Goal: Communication & Community: Participate in discussion

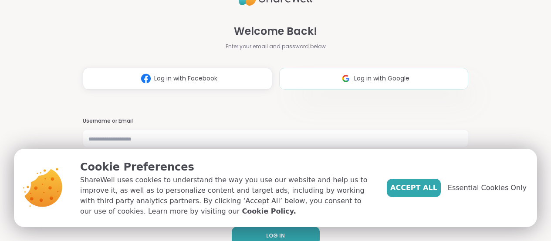
click at [395, 78] on span "Log in with Google" at bounding box center [381, 78] width 55 height 9
click at [491, 189] on span "Essential Cookies Only" at bounding box center [487, 188] width 79 height 10
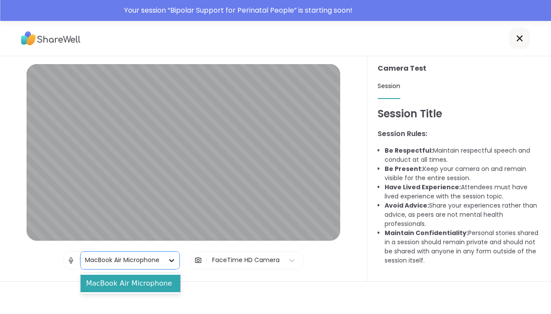
click at [174, 241] on icon at bounding box center [171, 260] width 9 height 9
click at [164, 241] on div "MacBook Air Microphone" at bounding box center [131, 282] width 100 height 17
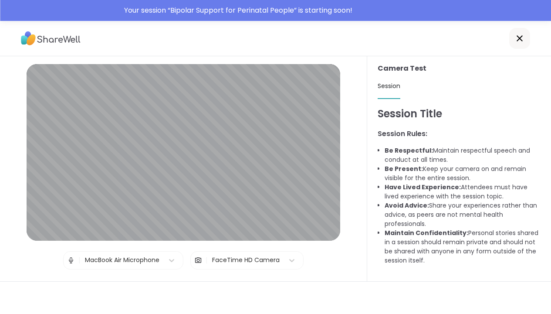
click at [524, 38] on icon at bounding box center [519, 38] width 10 height 10
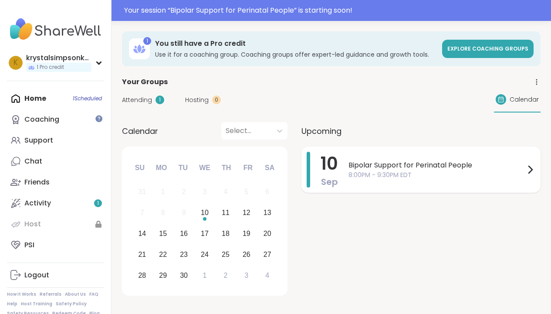
click at [357, 169] on span "Bipolar Support for Perinatal People" at bounding box center [436, 165] width 176 height 10
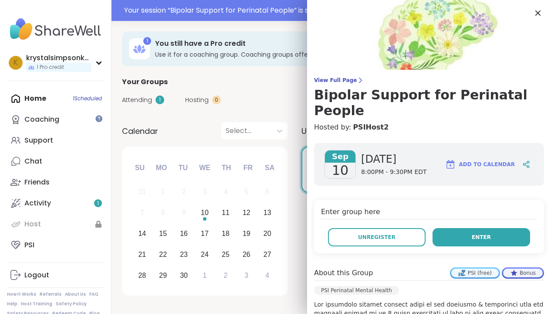
click at [438, 228] on button "Enter" at bounding box center [481, 237] width 98 height 18
